Goal: Task Accomplishment & Management: Use online tool/utility

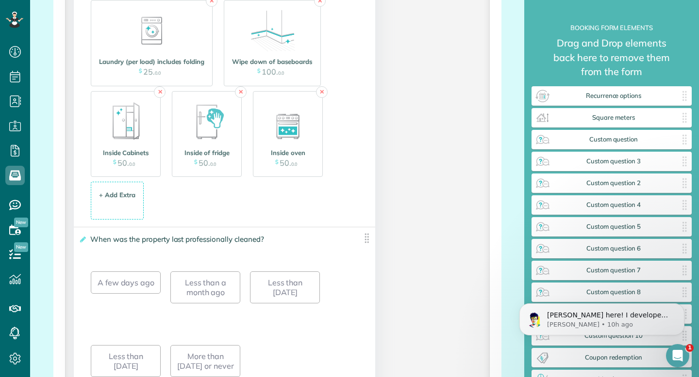
scroll to position [1241, 0]
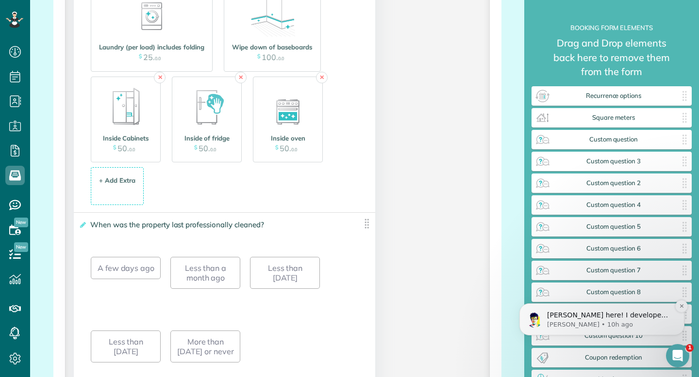
click at [579, 319] on p "[PERSON_NAME] here! I developed the software you're currently trialing (though …" at bounding box center [609, 316] width 125 height 10
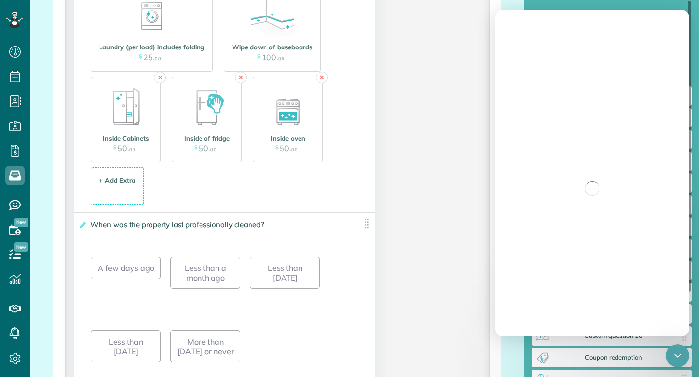
scroll to position [0, 0]
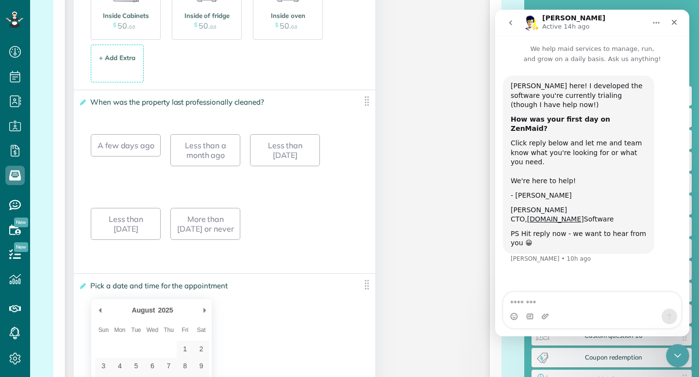
scroll to position [1382, 0]
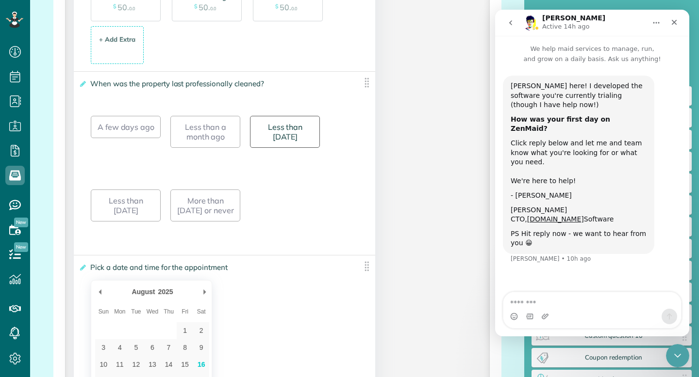
click at [303, 138] on div "Less than [DATE]" at bounding box center [285, 132] width 70 height 32
click at [300, 168] on div "A few days ago Less than a month ago Less than [DATE] Less than [DATE] More tha…" at bounding box center [224, 174] width 267 height 148
click at [82, 87] on icon at bounding box center [82, 84] width 7 height 7
click at [0, 0] on input "**********" at bounding box center [0, 0] width 0 height 0
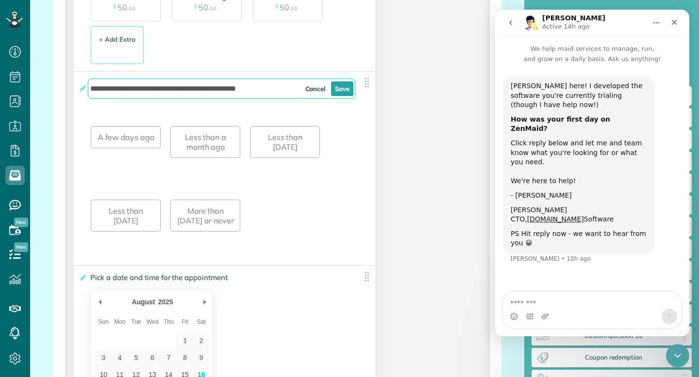
click at [132, 109] on div "**********" at bounding box center [224, 169] width 301 height 194
click at [314, 95] on link "Cancel" at bounding box center [315, 89] width 28 height 15
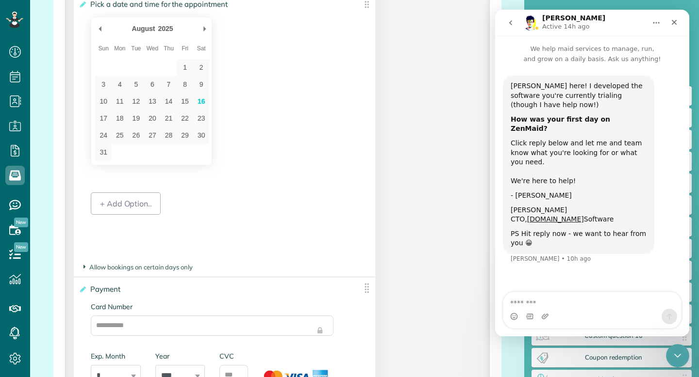
scroll to position [1647, 0]
type div "[DATE]"
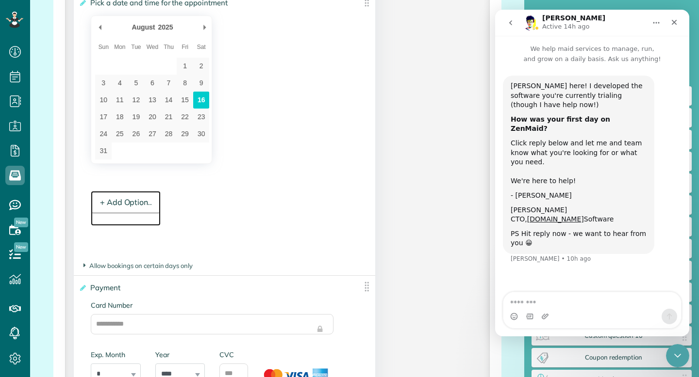
click at [138, 208] on div "+ Add Option.." at bounding box center [126, 202] width 70 height 22
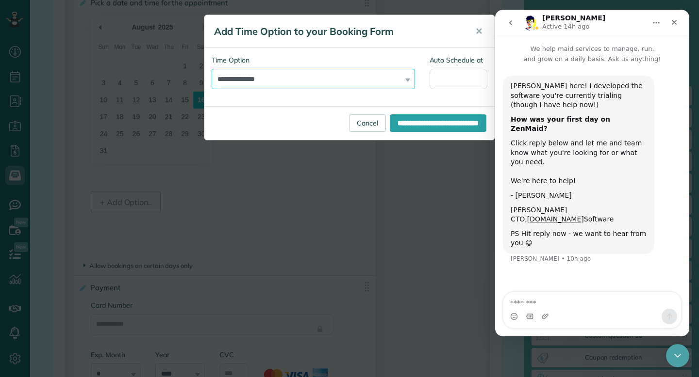
click at [269, 79] on select "**********" at bounding box center [313, 79] width 203 height 20
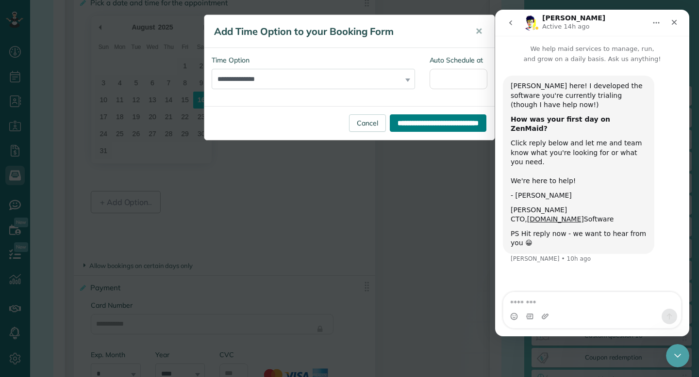
click at [390, 122] on input "**********" at bounding box center [438, 123] width 97 height 17
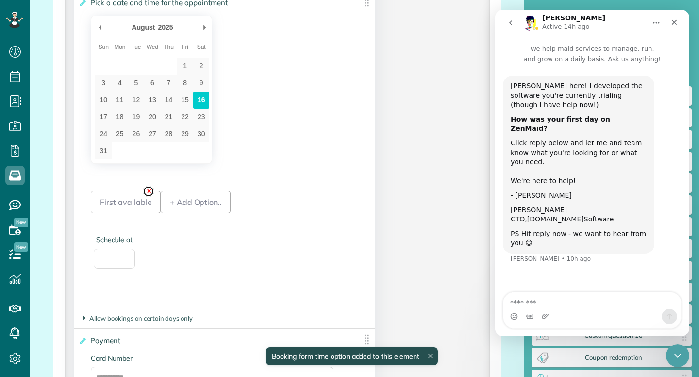
click at [145, 197] on link "✕" at bounding box center [149, 192] width 12 height 12
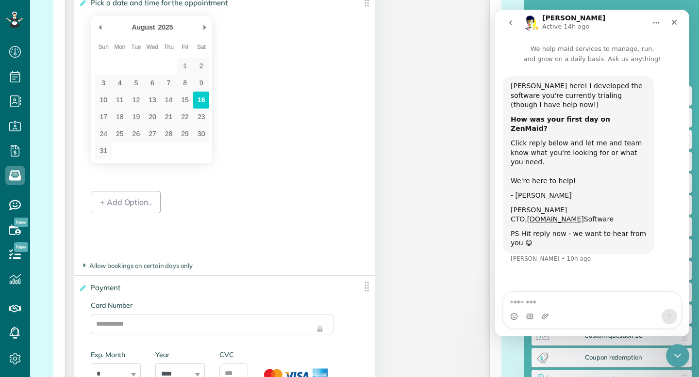
click at [169, 271] on section "**********" at bounding box center [224, 266] width 282 height 9
click at [170, 270] on span "Allow bookings on certain days only" at bounding box center [137, 266] width 109 height 8
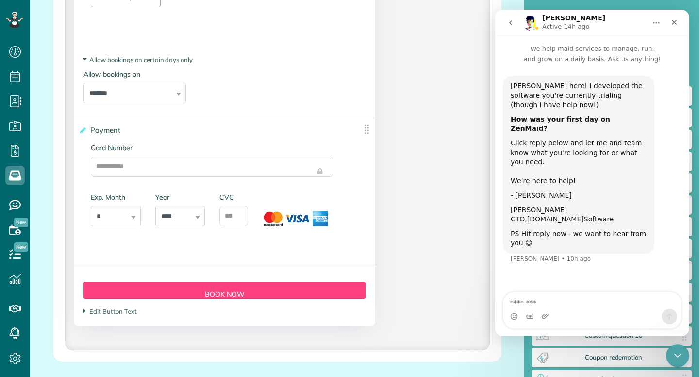
scroll to position [1856, 0]
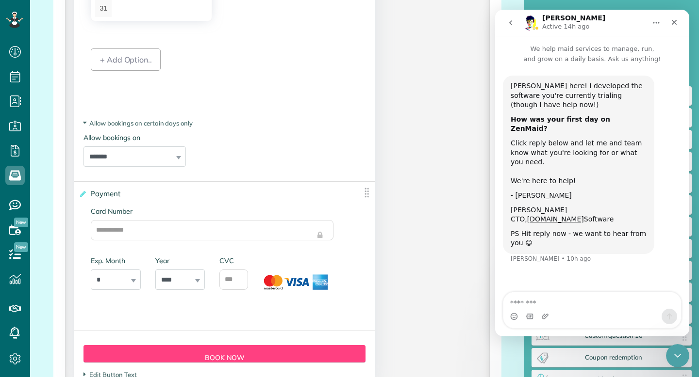
scroll to position [1775, 0]
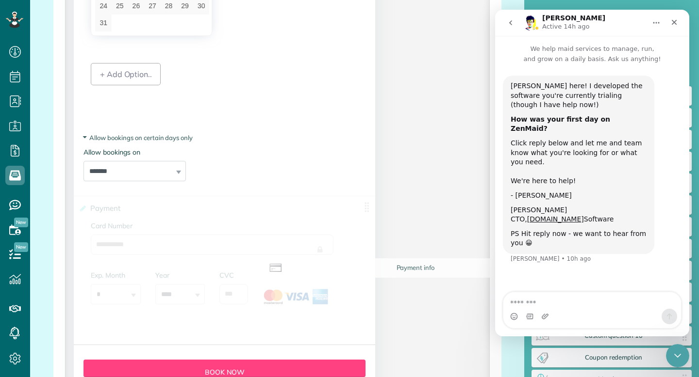
drag, startPoint x: 796, startPoint y: 224, endPoint x: 536, endPoint y: 265, distance: 263.3
click at [553, 244] on div "[PERSON_NAME] here! I developed the software you're currently trialing (though …" at bounding box center [592, 176] width 179 height 200
click at [676, 27] on div "Close" at bounding box center [673, 22] width 17 height 17
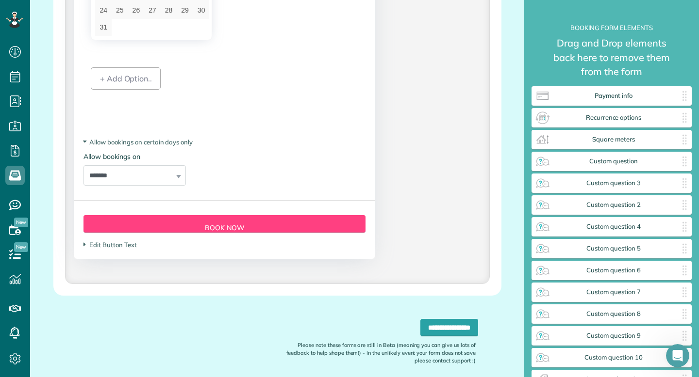
scroll to position [1815, 0]
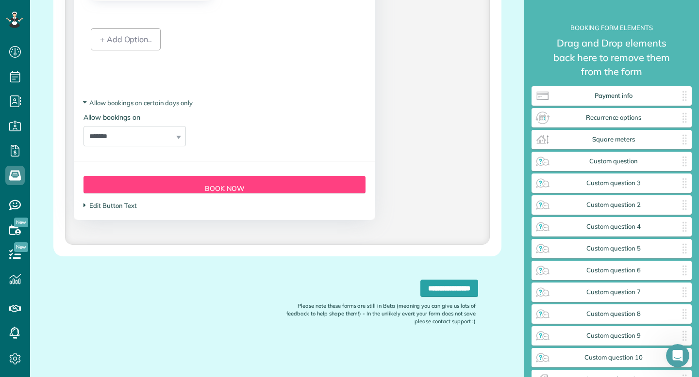
click at [115, 205] on span "Edit Button Text" at bounding box center [109, 206] width 53 height 8
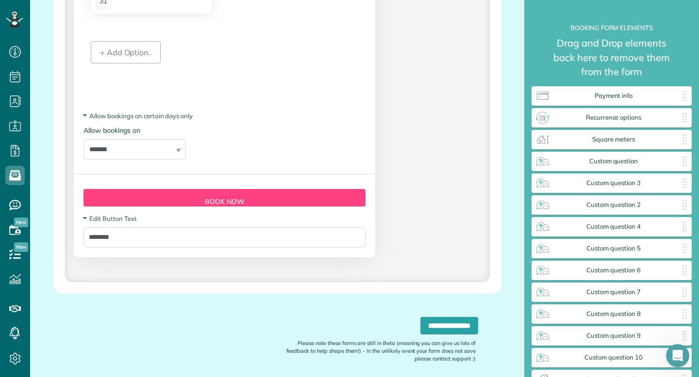
scroll to position [1804, 0]
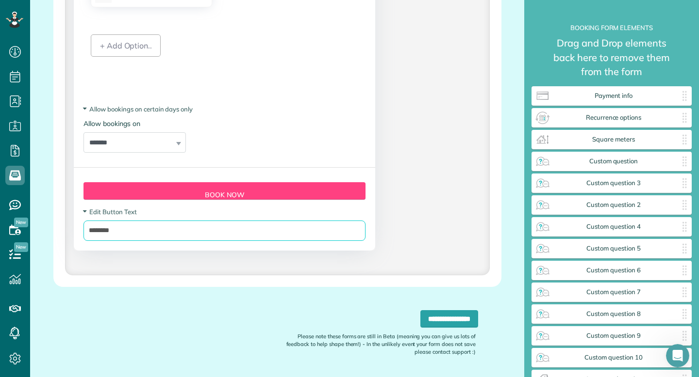
click at [246, 232] on input "********" at bounding box center [224, 231] width 282 height 20
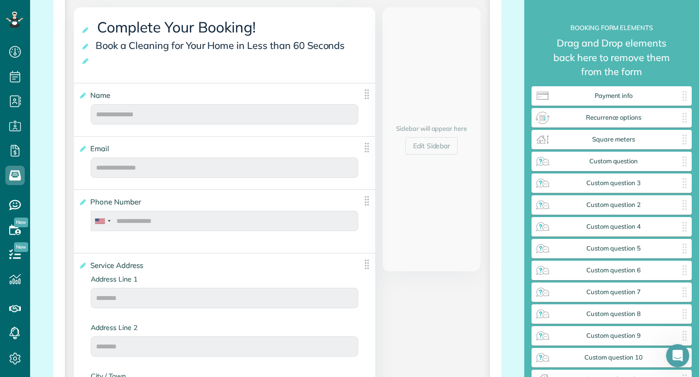
scroll to position [236, 0]
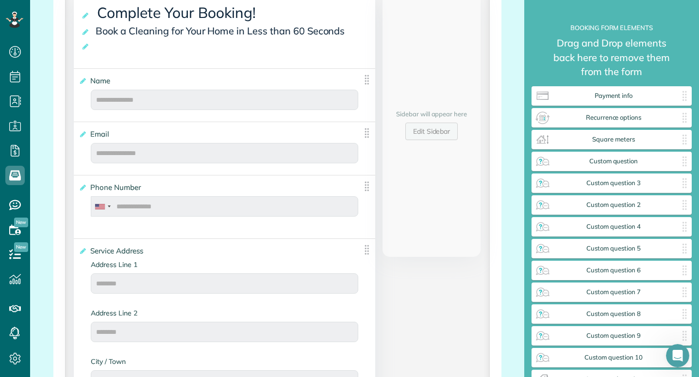
click at [420, 135] on link "Edit Sidebar" at bounding box center [431, 131] width 53 height 17
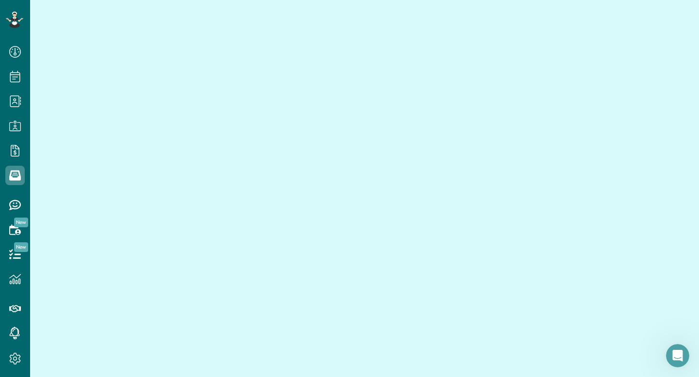
scroll to position [100, 0]
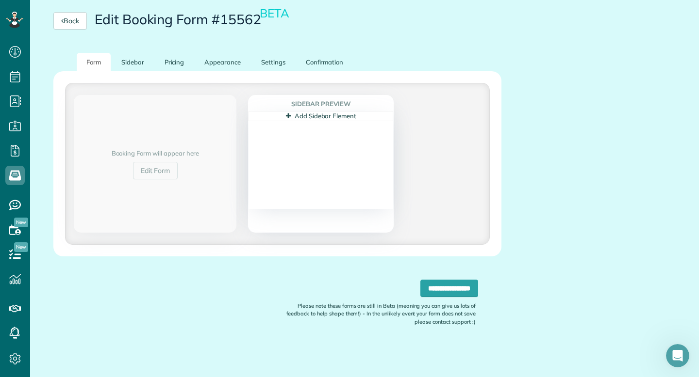
click at [344, 115] on link "Add Sidebar Element" at bounding box center [321, 116] width 70 height 8
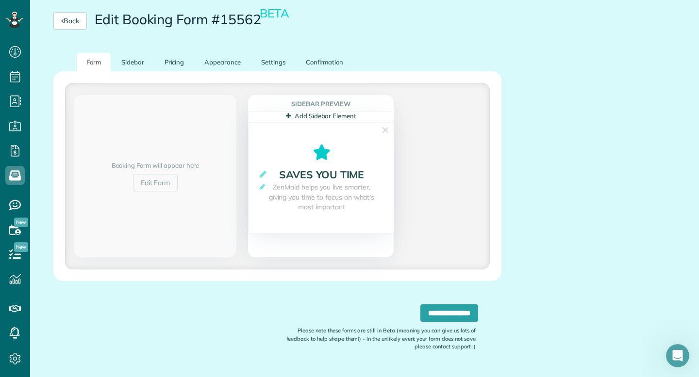
click at [367, 119] on div "Add Sidebar Element" at bounding box center [320, 116] width 145 height 10
click at [339, 115] on link "Add Sidebar Element" at bounding box center [321, 116] width 70 height 8
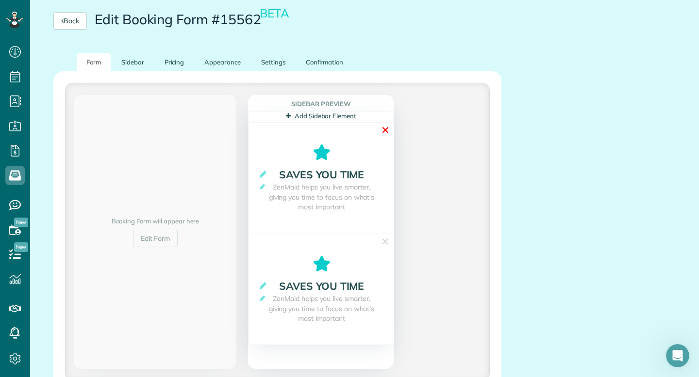
click at [384, 130] on link "✕" at bounding box center [385, 130] width 9 height 15
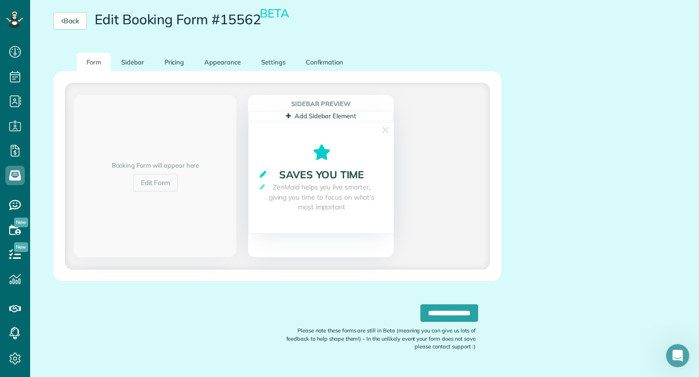
click at [262, 175] on icon at bounding box center [263, 174] width 7 height 8
click at [260, 198] on icon at bounding box center [262, 197] width 5 height 6
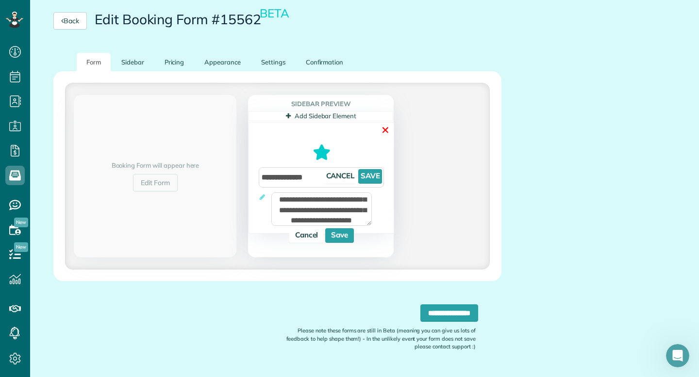
click at [384, 128] on link "✕" at bounding box center [385, 130] width 9 height 15
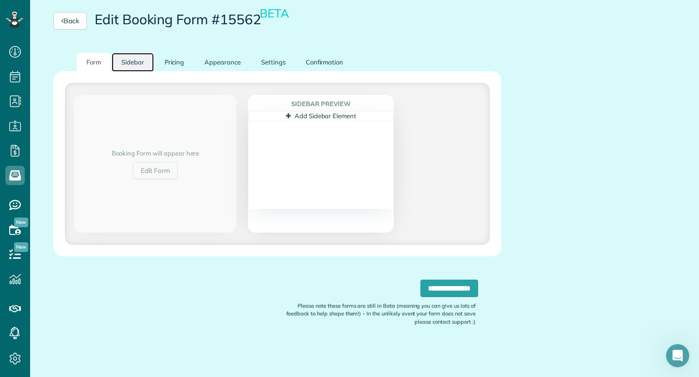
click at [135, 64] on link "Sidebar" at bounding box center [133, 62] width 42 height 19
click at [107, 63] on link "Form" at bounding box center [94, 62] width 34 height 19
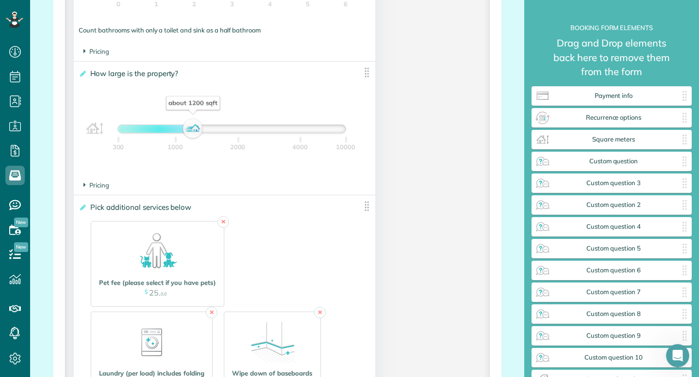
scroll to position [916, 0]
click at [105, 186] on span "Pricing" at bounding box center [96, 184] width 26 height 8
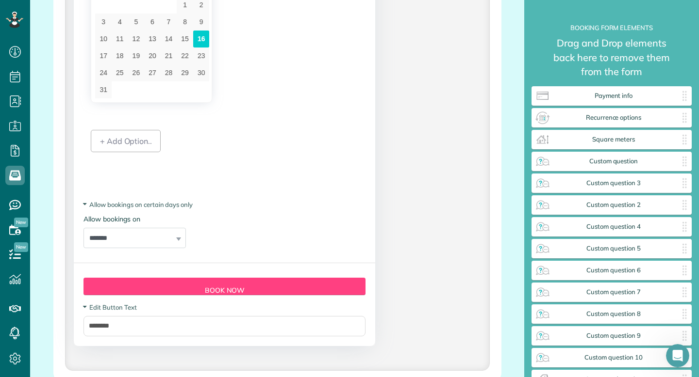
scroll to position [1874, 0]
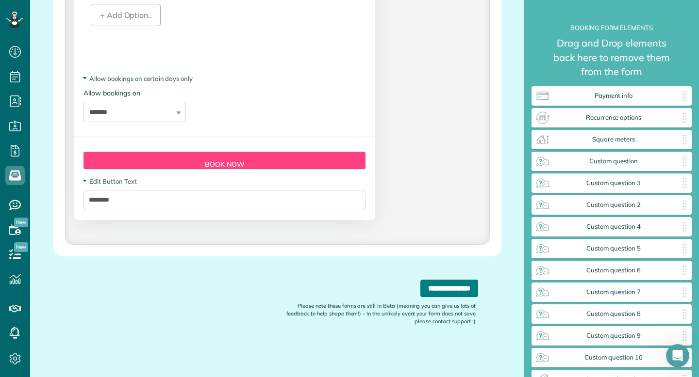
click at [426, 286] on input "**********" at bounding box center [449, 288] width 58 height 17
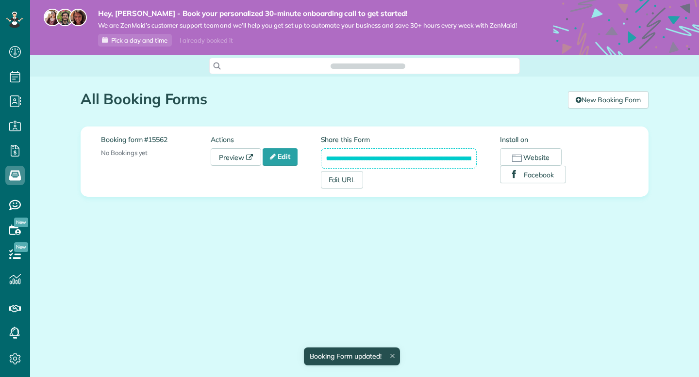
scroll to position [4, 4]
click at [238, 162] on link "Preview" at bounding box center [236, 156] width 50 height 17
